Goal: Task Accomplishment & Management: Complete application form

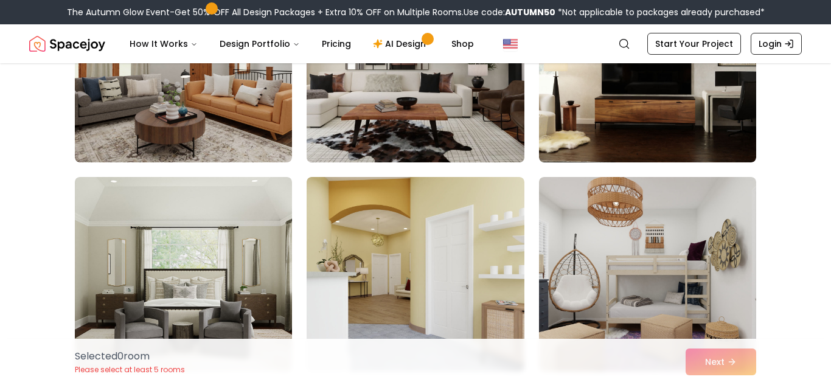
scroll to position [412, 0]
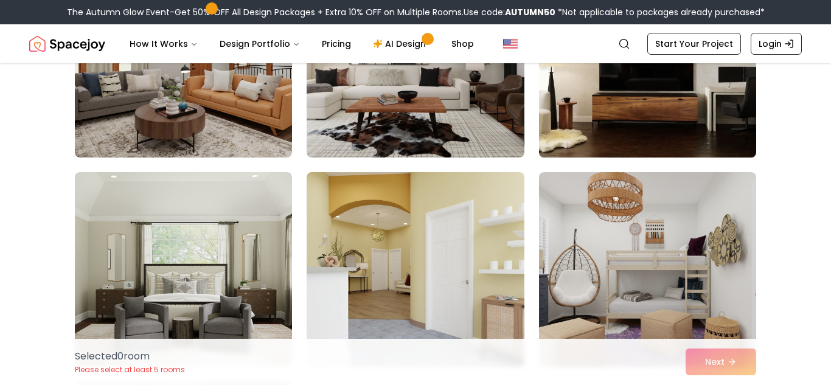
click at [749, 108] on img at bounding box center [647, 60] width 228 height 204
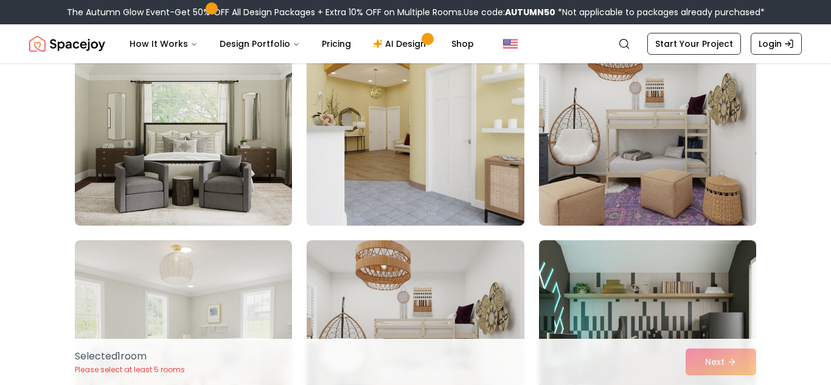
scroll to position [580, 0]
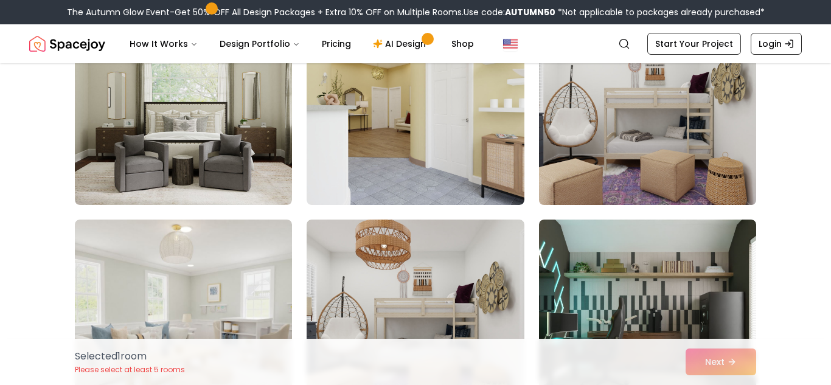
click at [558, 136] on img at bounding box center [647, 107] width 228 height 204
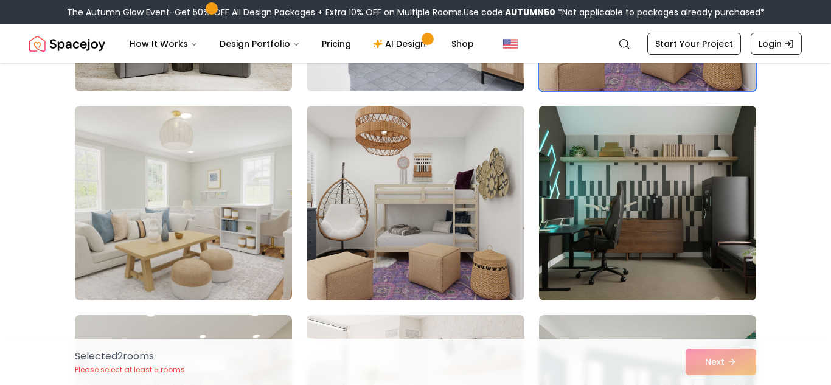
scroll to position [688, 0]
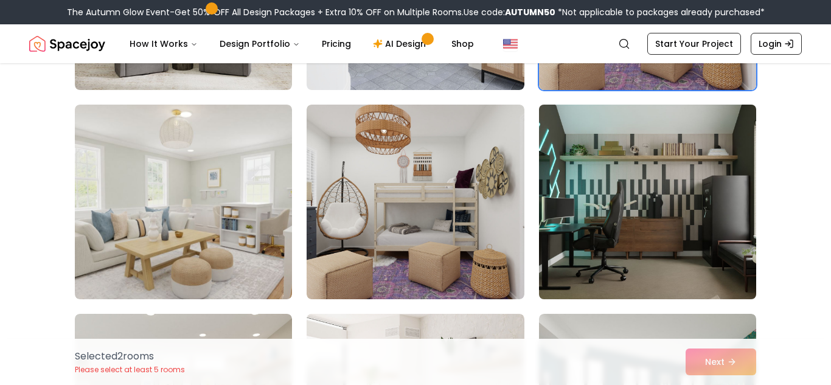
click at [569, 157] on img at bounding box center [647, 202] width 228 height 204
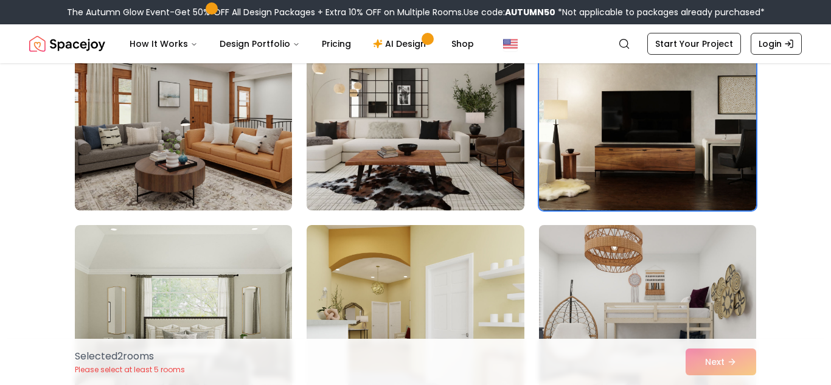
click at [593, 89] on img at bounding box center [647, 113] width 217 height 195
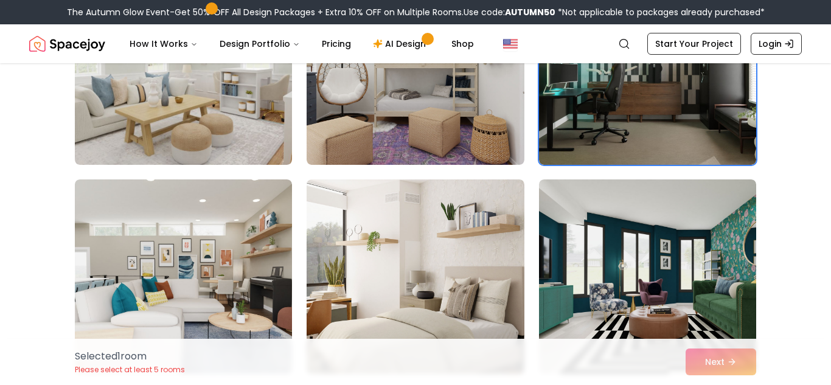
scroll to position [832, 0]
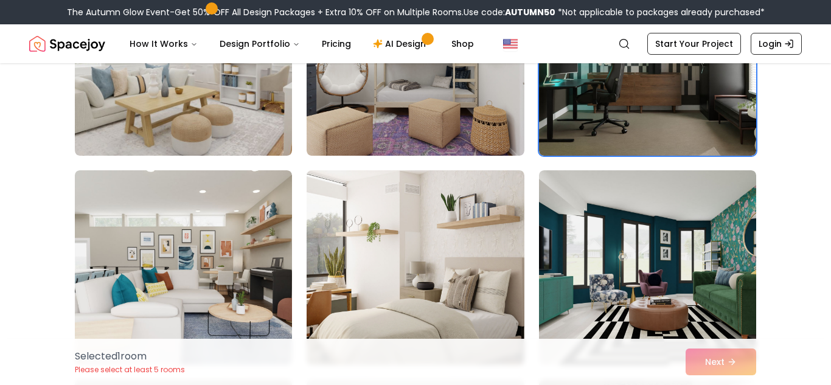
click at [731, 367] on div "Selected 1 room Please select at least 5 rooms Next" at bounding box center [415, 362] width 701 height 46
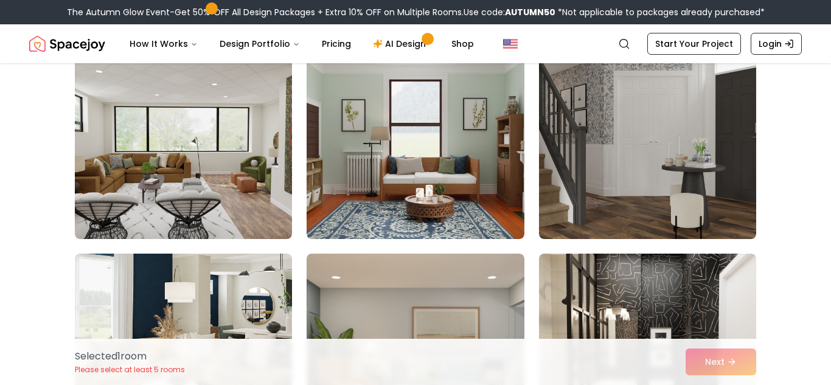
scroll to position [1336, 0]
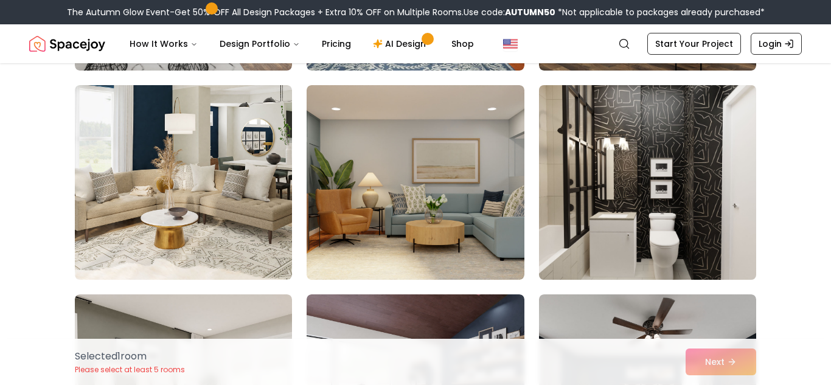
click at [634, 246] on img at bounding box center [647, 182] width 228 height 204
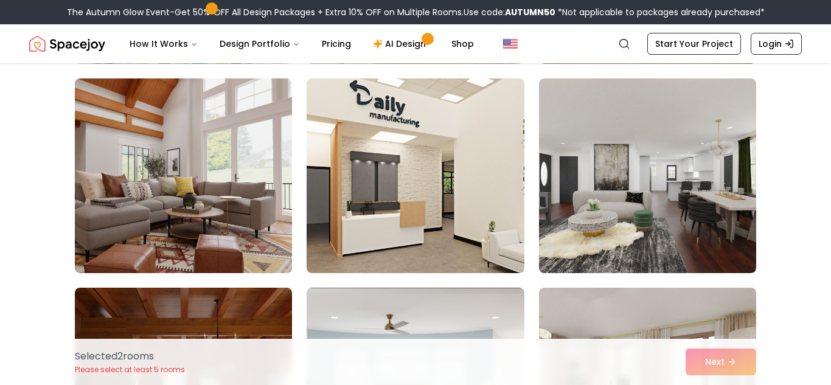
scroll to position [2180, 0]
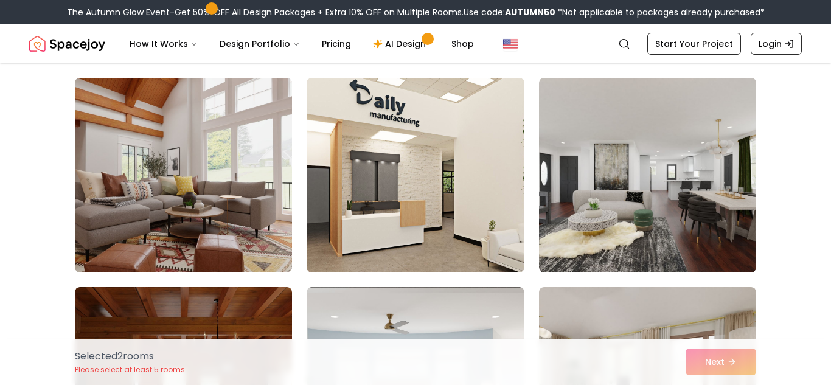
click at [355, 220] on img at bounding box center [415, 175] width 217 height 195
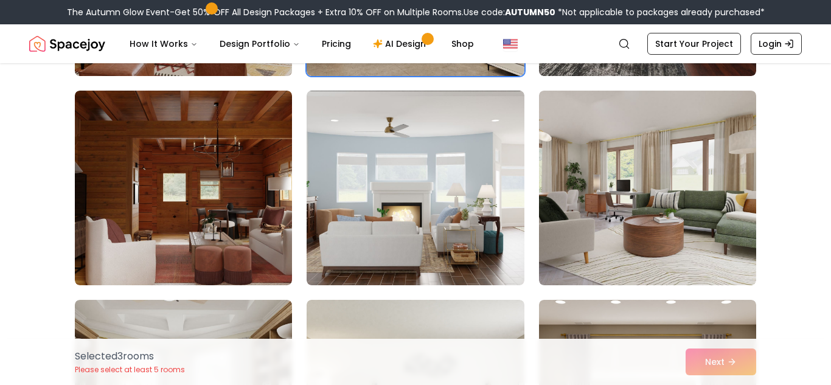
scroll to position [2382, 0]
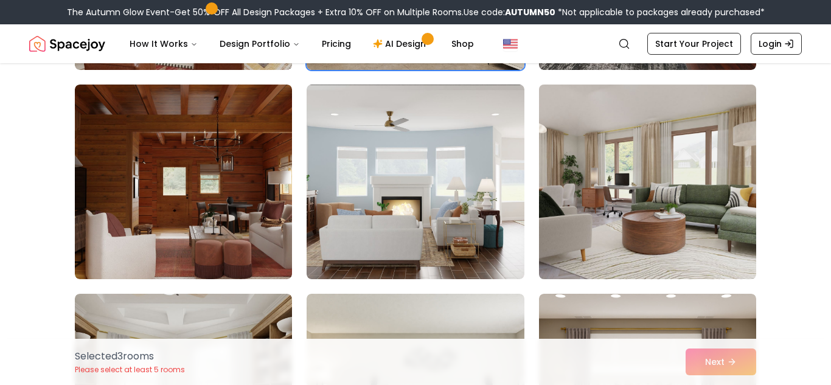
click at [562, 201] on img at bounding box center [647, 182] width 228 height 204
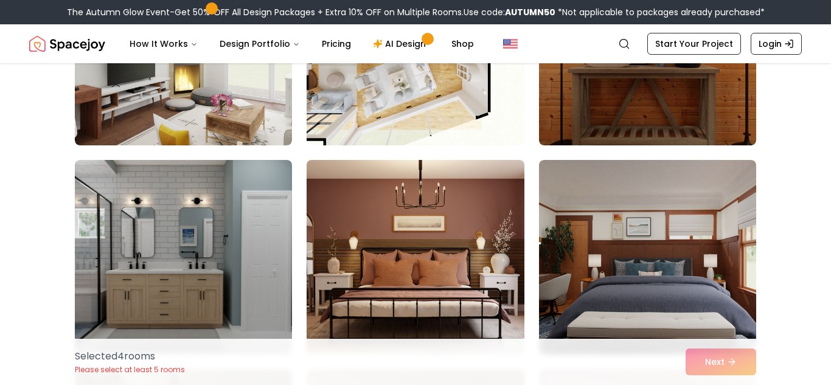
scroll to position [2969, 0]
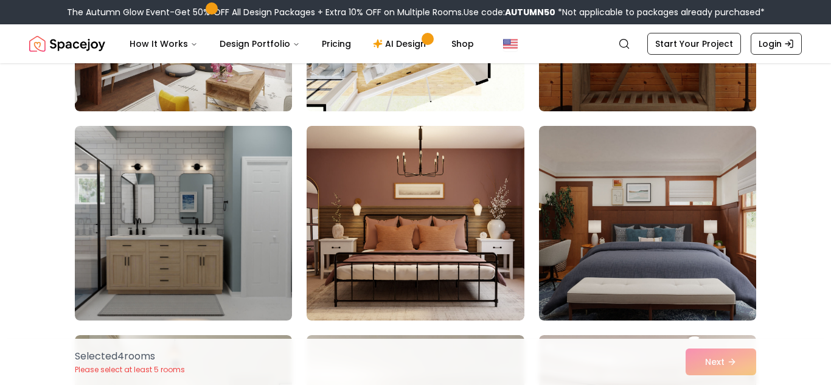
click at [443, 97] on img at bounding box center [415, 14] width 228 height 204
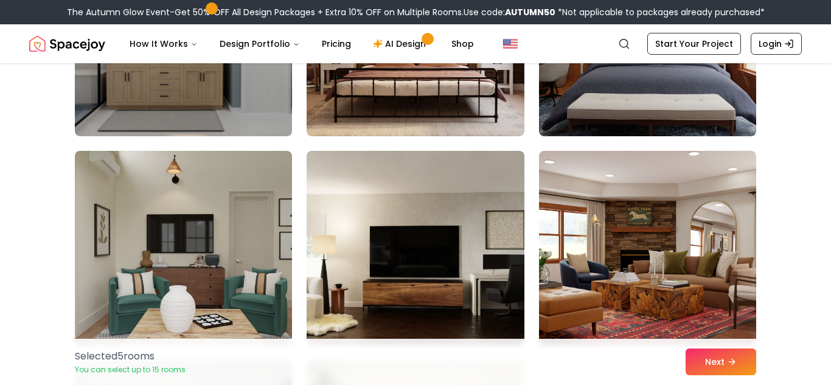
scroll to position [3155, 0]
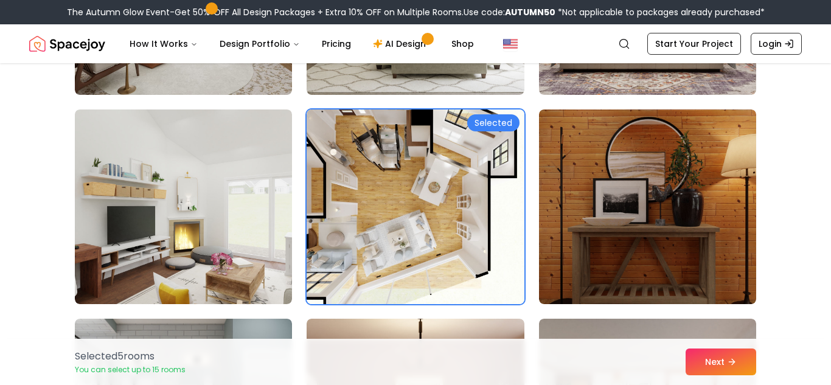
scroll to position [2765, 0]
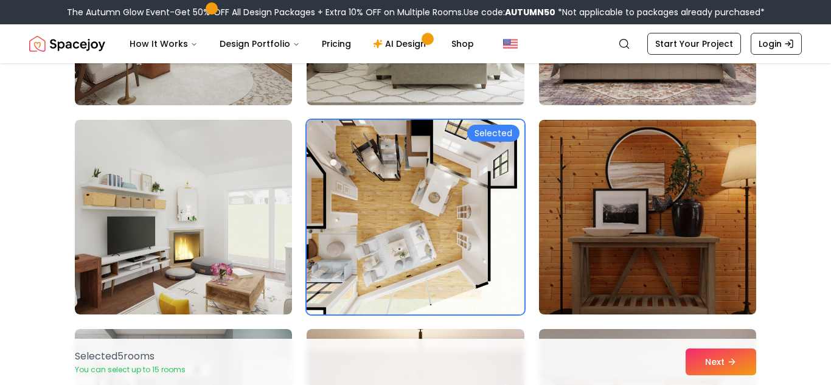
click at [470, 285] on img at bounding box center [415, 217] width 217 height 195
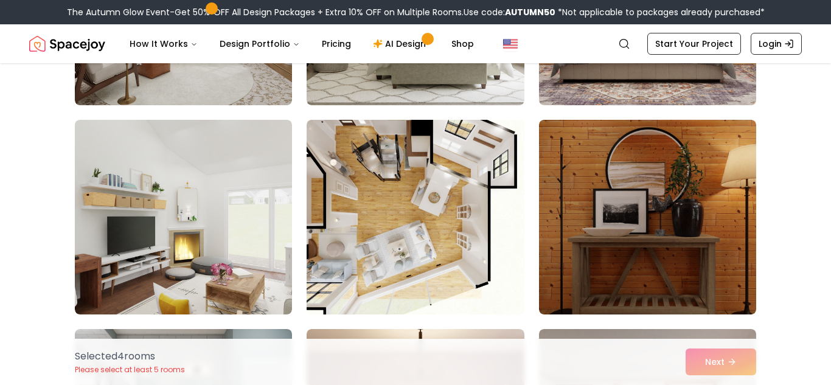
click at [470, 285] on img at bounding box center [415, 217] width 217 height 195
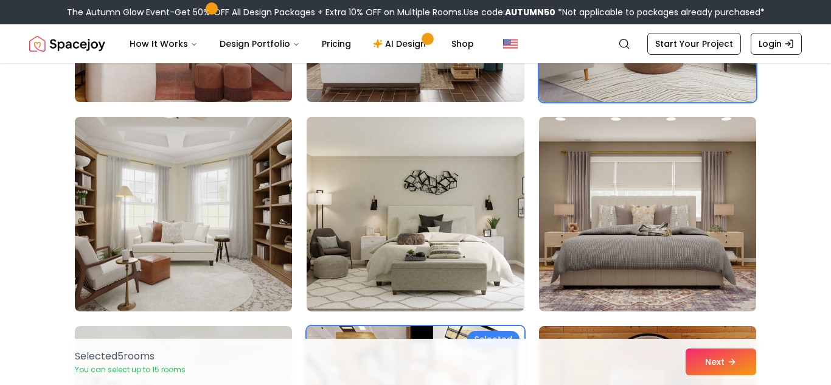
scroll to position [2556, 0]
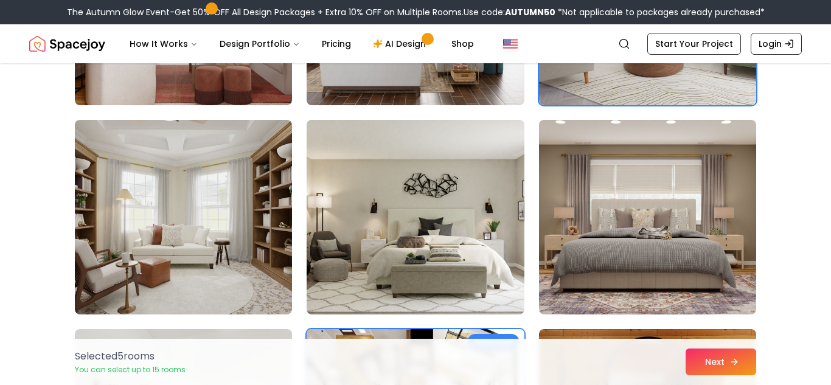
click at [751, 370] on button "Next" at bounding box center [720, 361] width 71 height 27
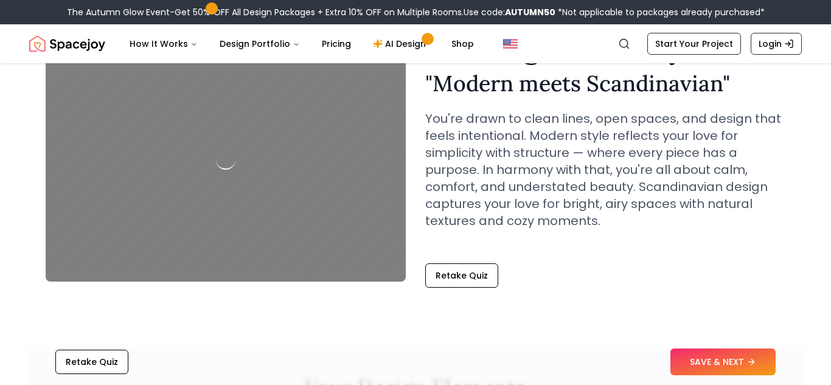
scroll to position [85, 0]
click at [724, 365] on button "SAVE & NEXT" at bounding box center [722, 361] width 105 height 27
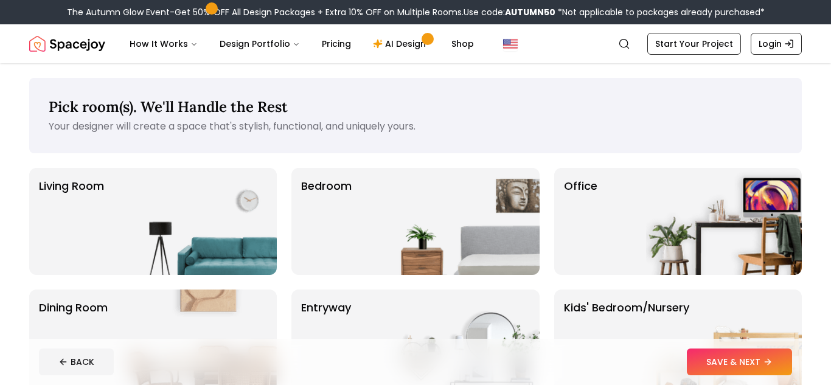
click at [706, 376] on footer "BACK SAVE & NEXT" at bounding box center [415, 362] width 772 height 46
click at [491, 255] on img at bounding box center [462, 221] width 156 height 107
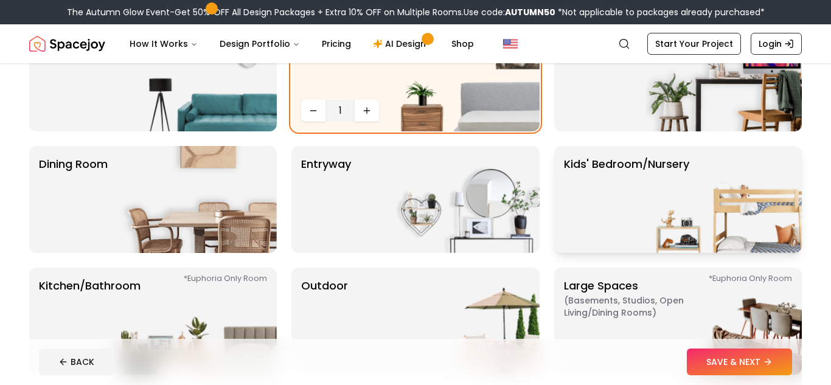
scroll to position [145, 0]
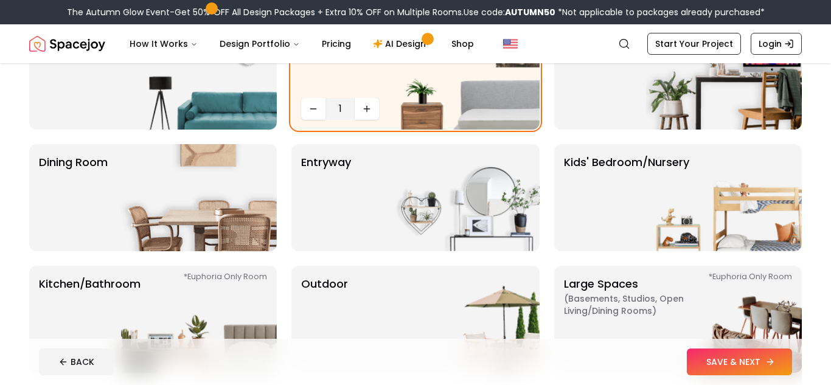
click at [727, 366] on button "SAVE & NEXT" at bounding box center [739, 361] width 105 height 27
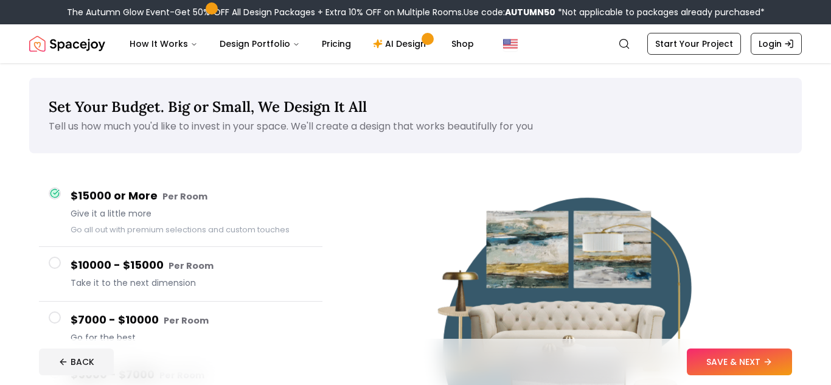
click at [727, 366] on button "SAVE & NEXT" at bounding box center [739, 361] width 105 height 27
